Goal: Information Seeking & Learning: Learn about a topic

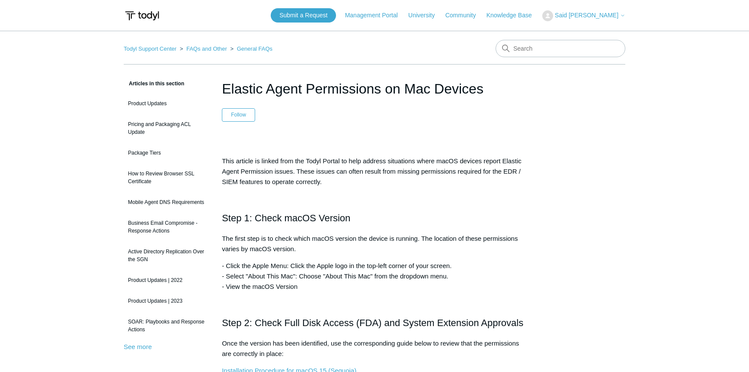
scroll to position [236, 0]
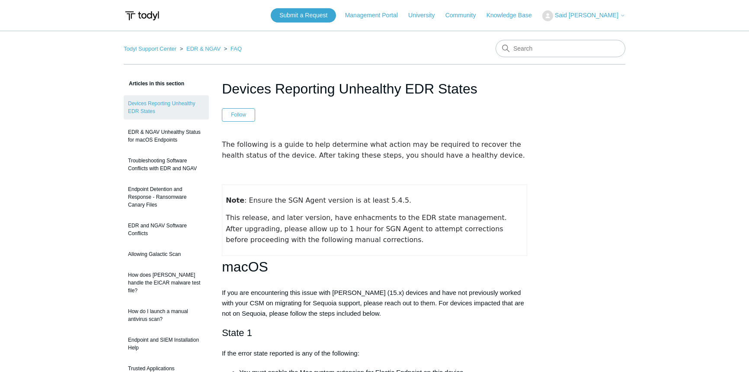
scroll to position [354, 0]
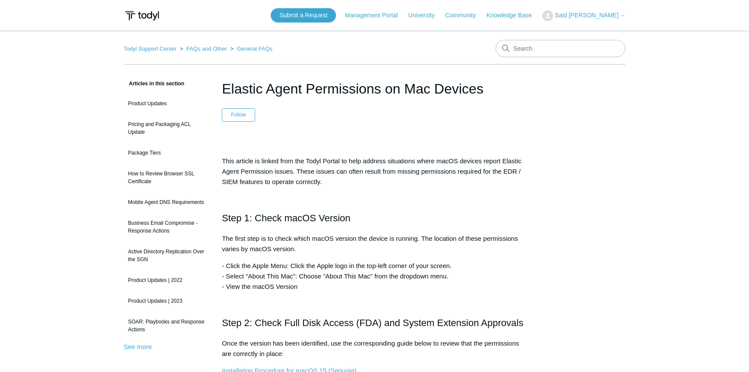
scroll to position [236, 0]
